Goal: Information Seeking & Learning: Understand process/instructions

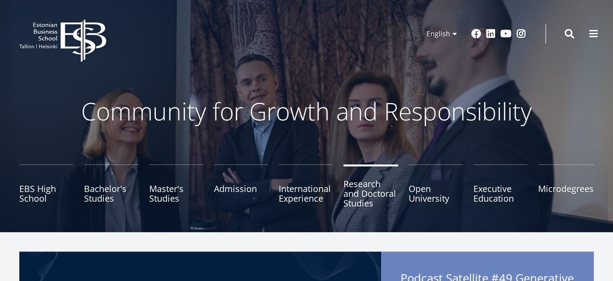
click at [368, 190] on link "Research and Doctoral Studies" at bounding box center [370, 188] width 54 height 48
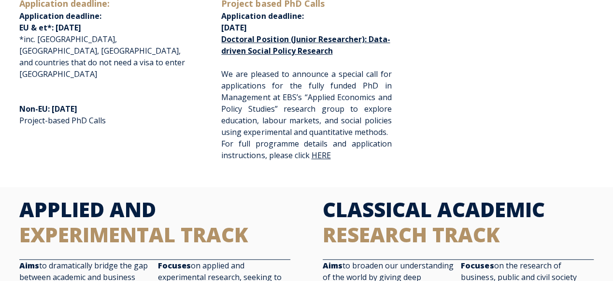
scroll to position [301, 0]
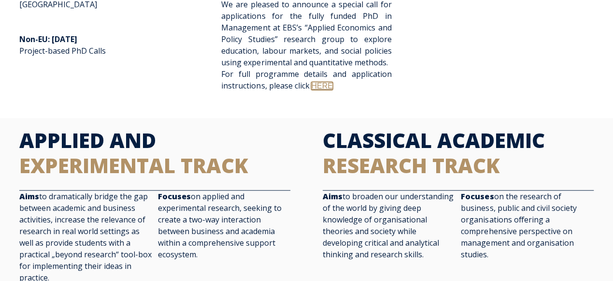
click at [317, 85] on link "HERE" at bounding box center [321, 86] width 21 height 8
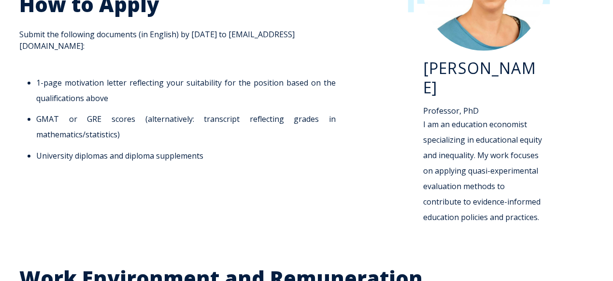
scroll to position [1306, 0]
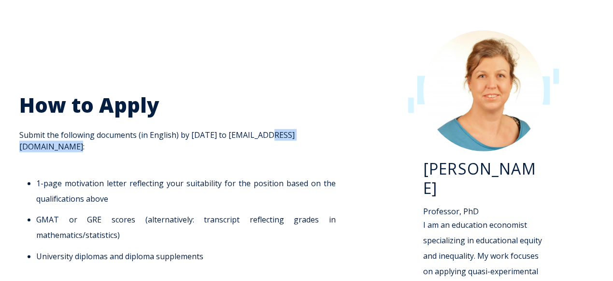
drag, startPoint x: 265, startPoint y: 110, endPoint x: 337, endPoint y: 111, distance: 72.4
click at [337, 111] on span "How to Apply Submit the following documents (in English) by [DATE] to [EMAIL_AD…" at bounding box center [180, 177] width 322 height 171
copy span "[EMAIL_ADDRESS][DOMAIN_NAME]"
click at [205, 111] on span "How to Apply Submit the following documents (in English) by [DATE] to [EMAIL_AD…" at bounding box center [180, 177] width 322 height 171
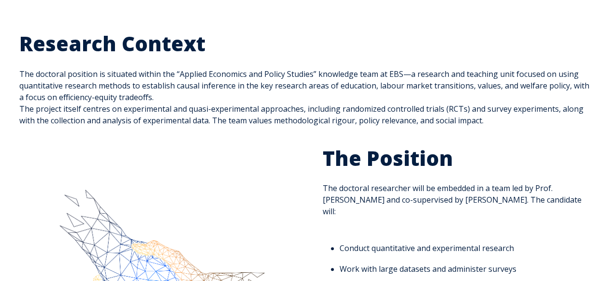
scroll to position [50, 0]
